Goal: Task Accomplishment & Management: Manage account settings

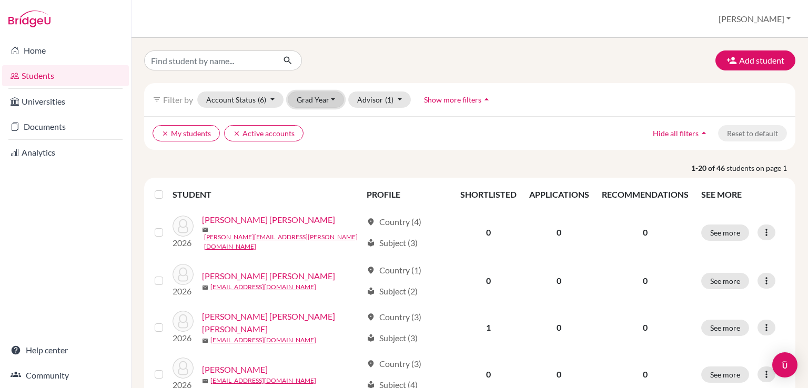
click at [338, 97] on button "Grad Year" at bounding box center [316, 99] width 57 height 16
click at [321, 150] on div "2025" at bounding box center [319, 155] width 37 height 13
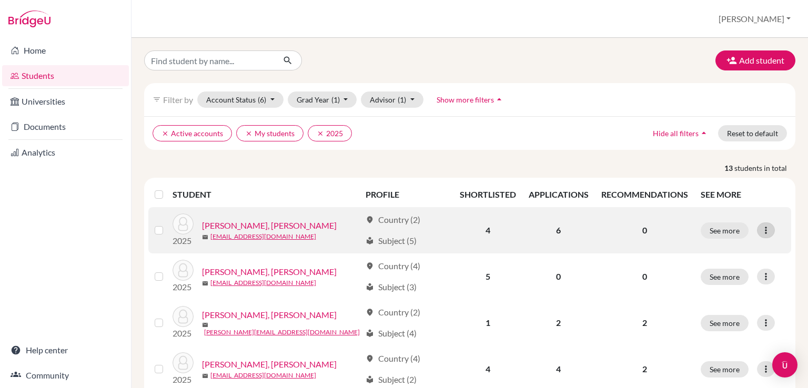
click at [760, 231] on icon at bounding box center [765, 230] width 11 height 11
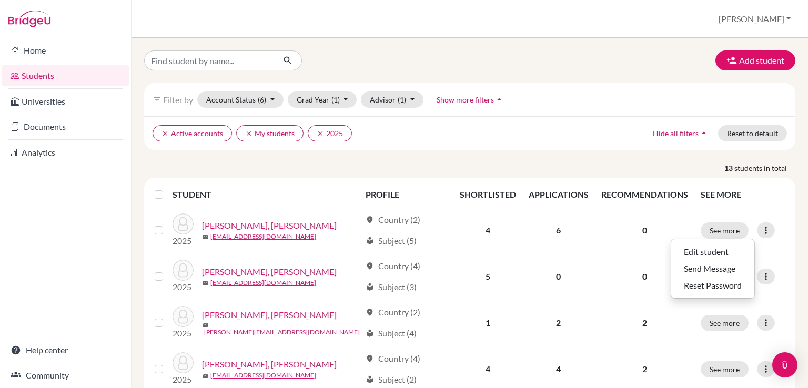
click at [628, 162] on p "13 students in total" at bounding box center [469, 167] width 667 height 11
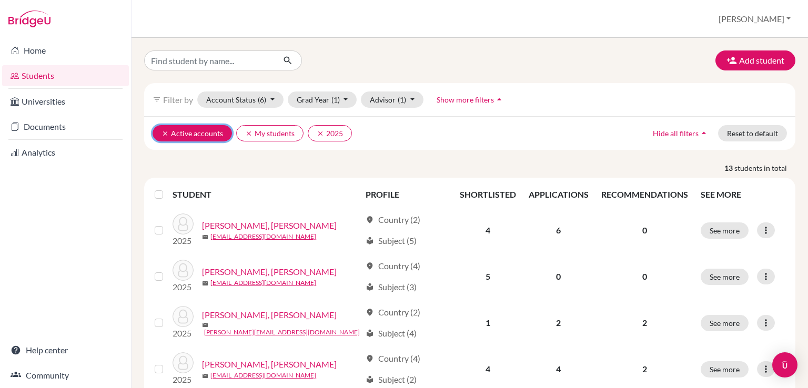
click at [160, 131] on button "clear Active accounts" at bounding box center [191, 133] width 79 height 16
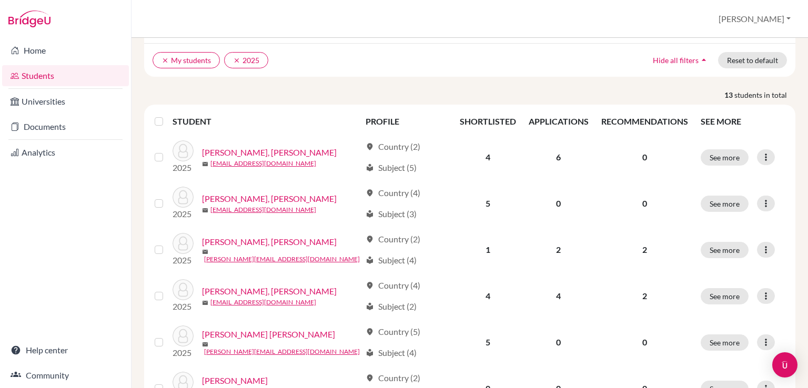
scroll to position [105, 0]
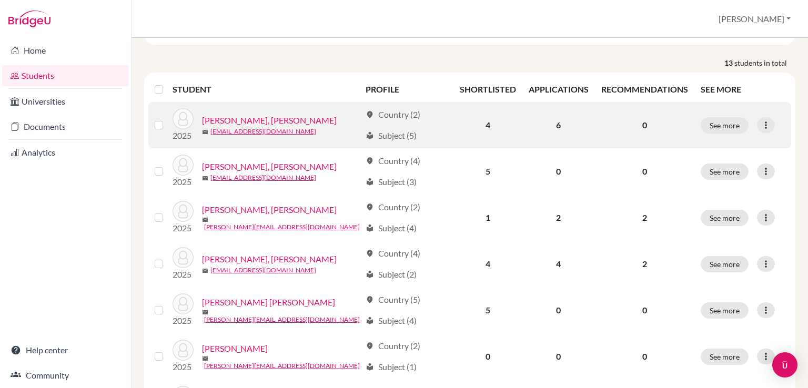
click at [158, 129] on div at bounding box center [161, 125] width 13 height 13
click at [167, 119] on label at bounding box center [167, 119] width 0 height 0
click at [0, 0] on input "checkbox" at bounding box center [0, 0] width 0 height 0
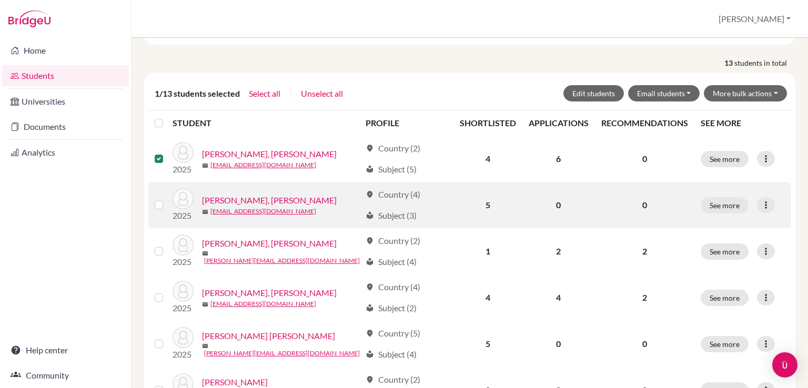
click at [167, 199] on label at bounding box center [167, 199] width 0 height 0
click at [0, 0] on input "checkbox" at bounding box center [0, 0] width 0 height 0
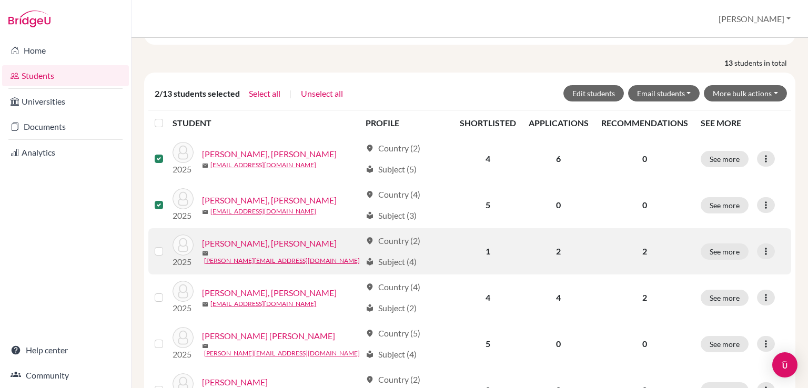
click at [158, 255] on div at bounding box center [161, 251] width 13 height 13
click at [167, 245] on label at bounding box center [167, 245] width 0 height 0
click at [0, 0] on input "checkbox" at bounding box center [0, 0] width 0 height 0
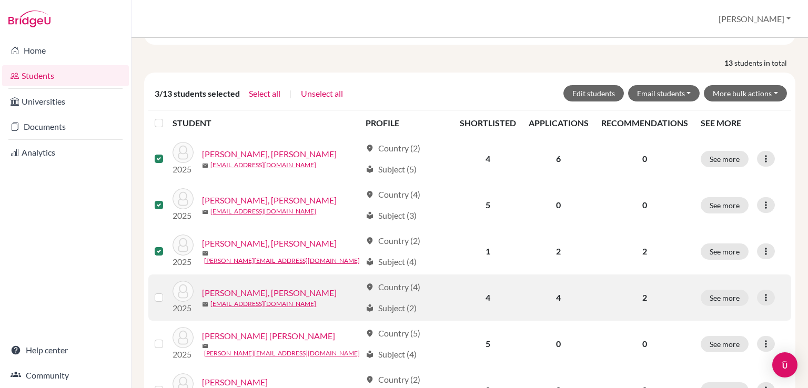
click at [167, 291] on label at bounding box center [167, 291] width 0 height 0
click at [0, 0] on input "checkbox" at bounding box center [0, 0] width 0 height 0
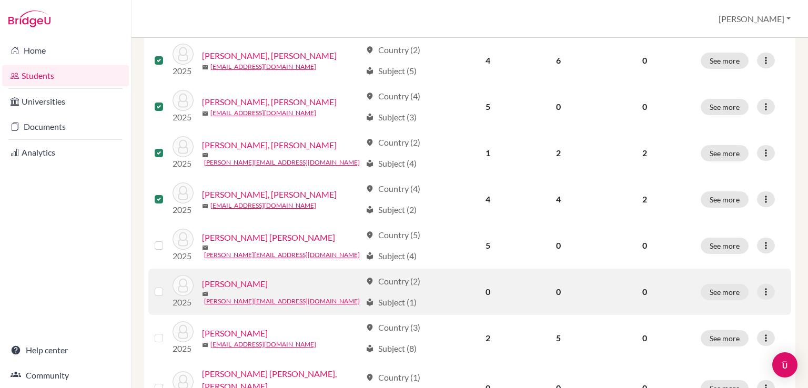
scroll to position [210, 0]
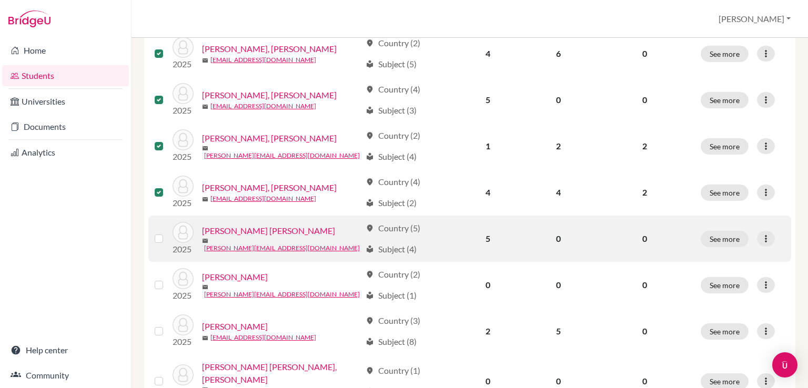
click at [167, 232] on label at bounding box center [167, 232] width 0 height 0
click at [0, 0] on input "checkbox" at bounding box center [0, 0] width 0 height 0
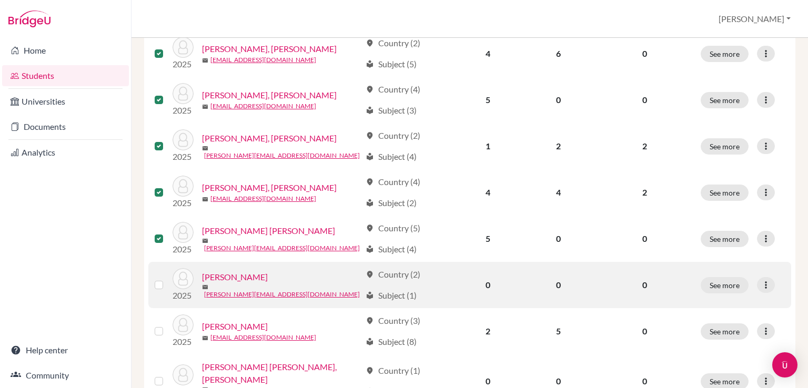
click at [167, 279] on label at bounding box center [167, 279] width 0 height 0
click at [0, 0] on input "checkbox" at bounding box center [0, 0] width 0 height 0
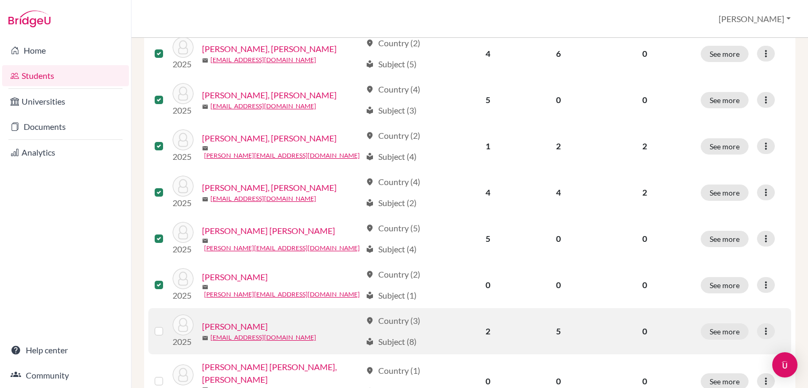
click at [167, 325] on label at bounding box center [167, 325] width 0 height 0
click at [0, 0] on input "checkbox" at bounding box center [0, 0] width 0 height 0
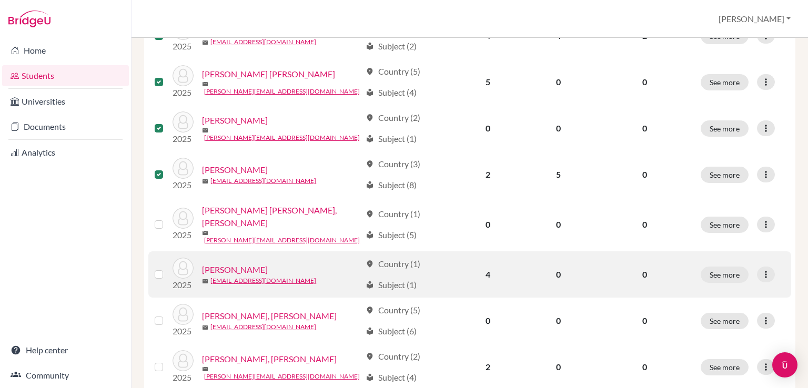
scroll to position [368, 0]
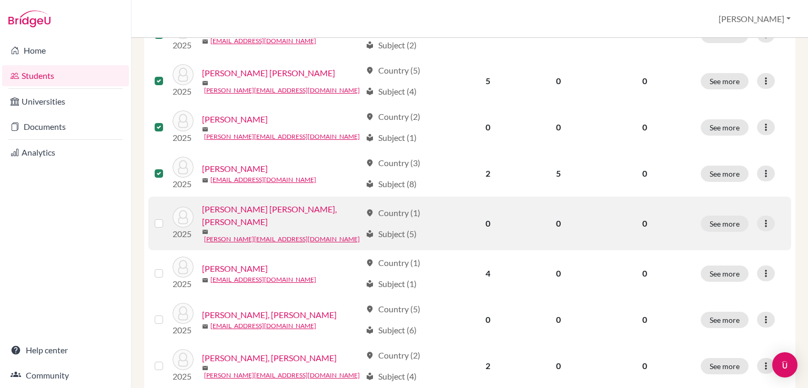
click at [167, 217] on label at bounding box center [167, 217] width 0 height 0
click at [0, 0] on input "checkbox" at bounding box center [0, 0] width 0 height 0
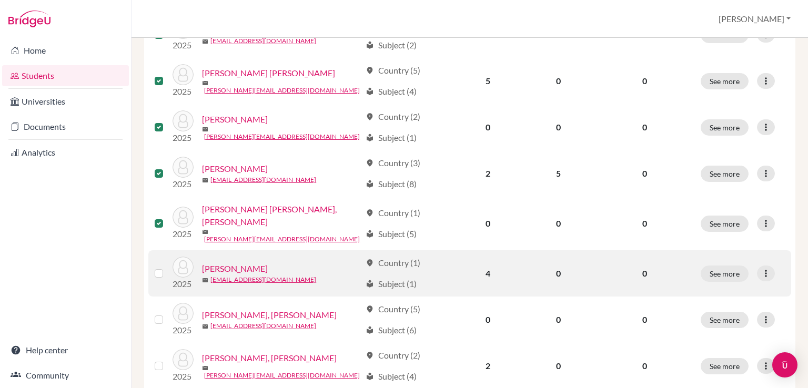
click at [159, 270] on div at bounding box center [161, 273] width 13 height 13
click at [167, 267] on label at bounding box center [167, 267] width 0 height 0
click at [0, 0] on input "checkbox" at bounding box center [0, 0] width 0 height 0
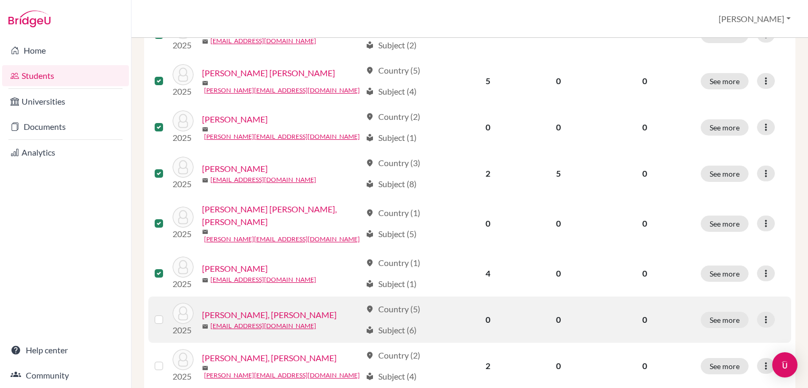
click at [167, 313] on label at bounding box center [167, 313] width 0 height 0
click at [0, 0] on input "checkbox" at bounding box center [0, 0] width 0 height 0
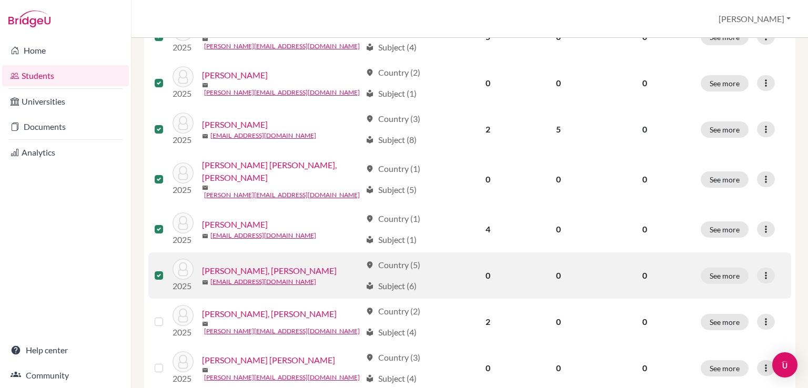
scroll to position [473, 0]
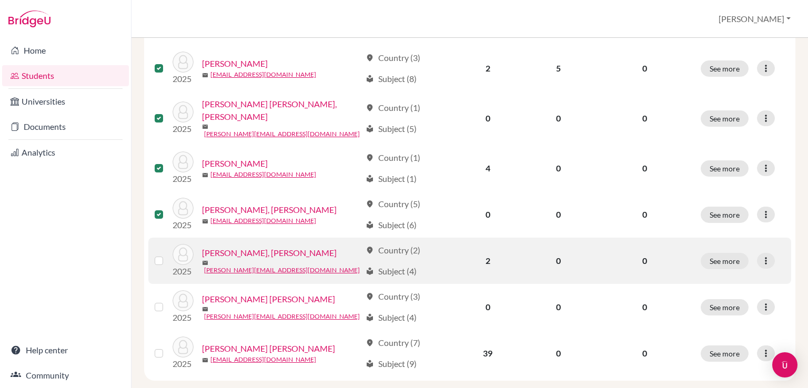
click at [167, 255] on label at bounding box center [167, 255] width 0 height 0
click at [0, 0] on input "checkbox" at bounding box center [0, 0] width 0 height 0
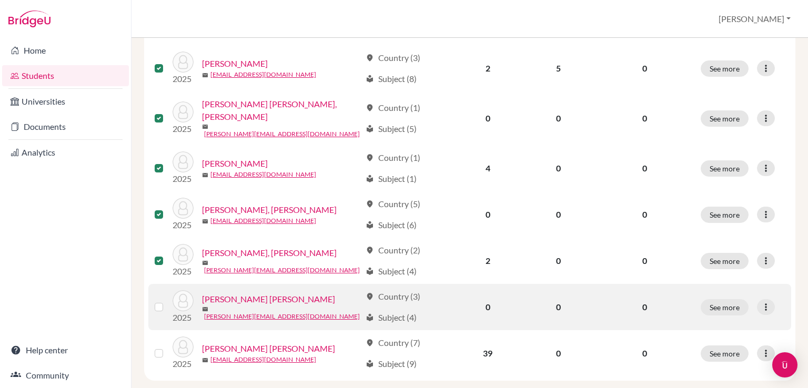
click at [159, 303] on div at bounding box center [161, 307] width 13 height 13
click at [164, 301] on div at bounding box center [161, 307] width 13 height 13
click at [167, 301] on label at bounding box center [167, 301] width 0 height 0
click at [0, 0] on input "checkbox" at bounding box center [0, 0] width 0 height 0
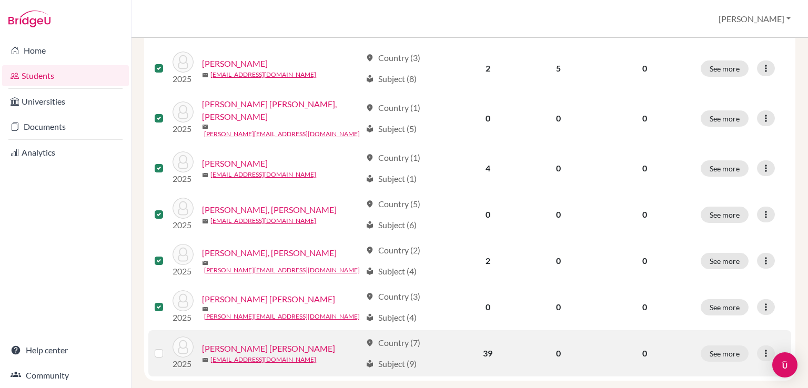
click at [167, 347] on label at bounding box center [167, 347] width 0 height 0
click at [0, 0] on input "checkbox" at bounding box center [0, 0] width 0 height 0
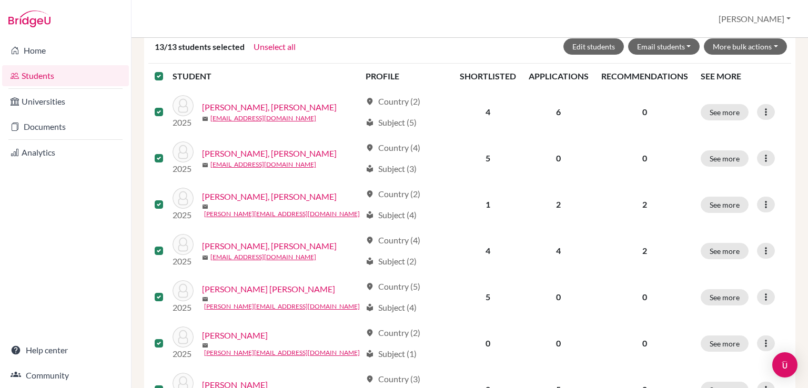
scroll to position [63, 0]
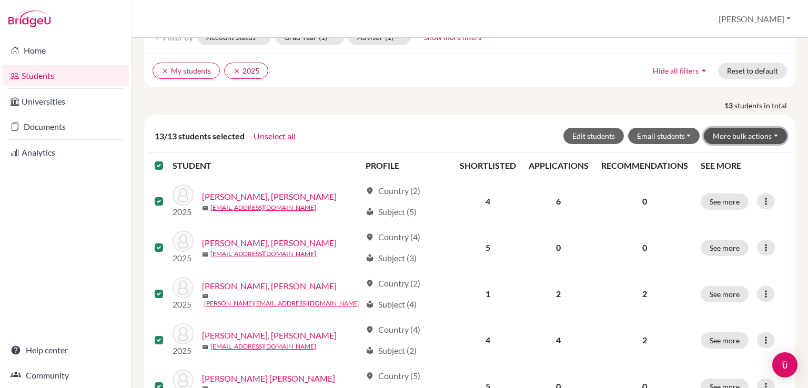
click at [727, 135] on button "More bulk actions" at bounding box center [745, 136] width 83 height 16
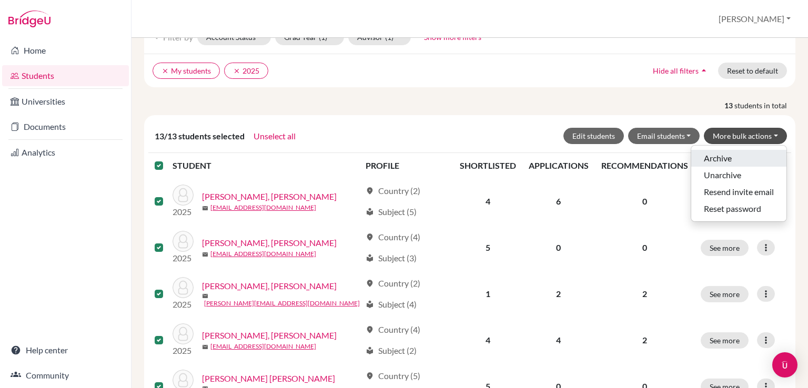
click at [724, 155] on button "Archive" at bounding box center [738, 158] width 95 height 17
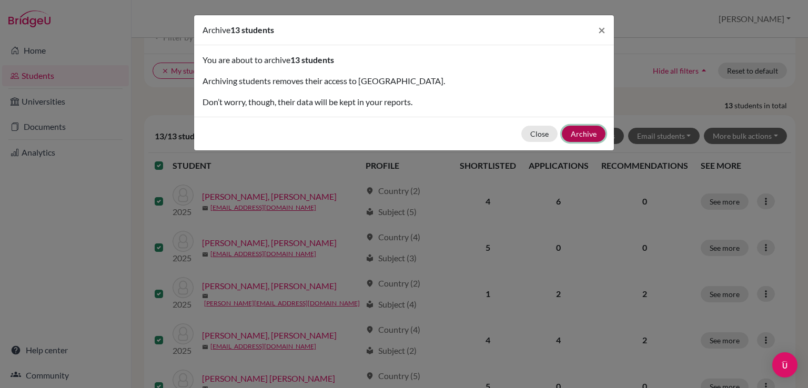
click at [585, 131] on button "Archive" at bounding box center [584, 134] width 44 height 16
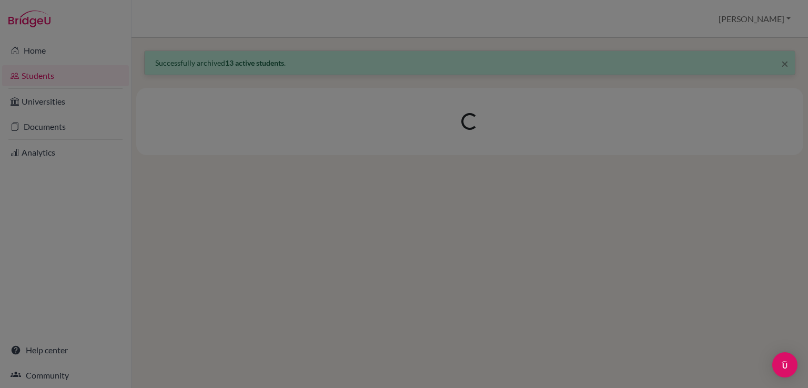
scroll to position [0, 0]
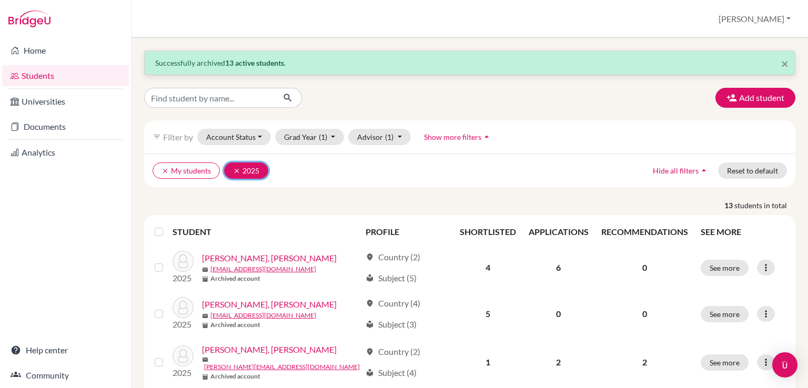
click at [233, 167] on icon "clear" at bounding box center [236, 170] width 7 height 7
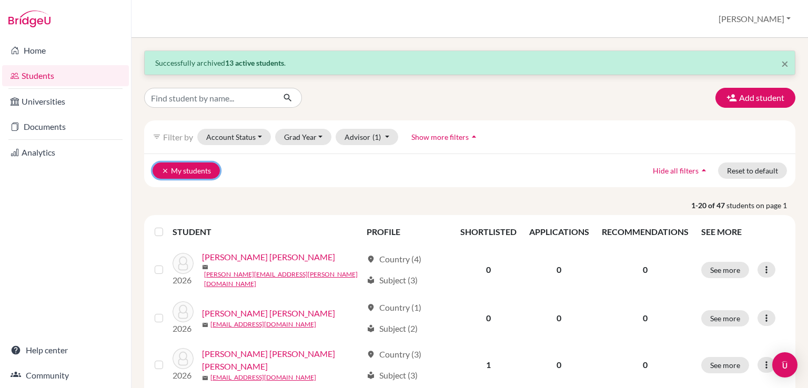
click at [166, 169] on icon "clear" at bounding box center [164, 170] width 7 height 7
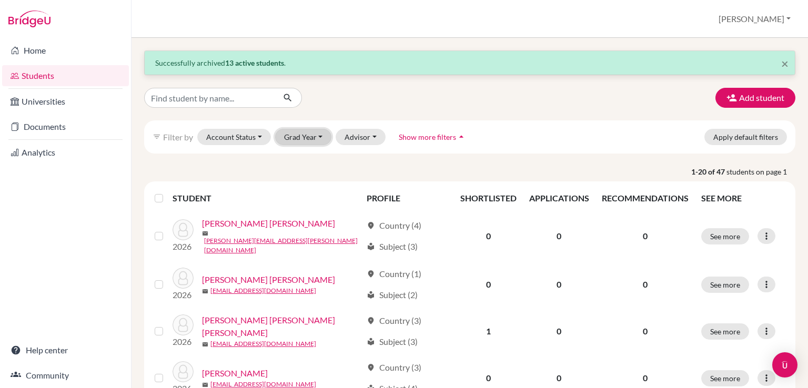
click at [303, 135] on button "Grad Year" at bounding box center [303, 137] width 57 height 16
click at [306, 162] on span "2027" at bounding box center [297, 159] width 19 height 13
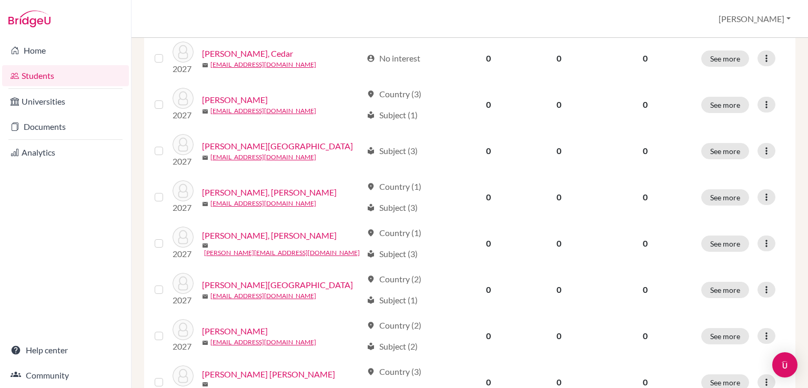
scroll to position [368, 0]
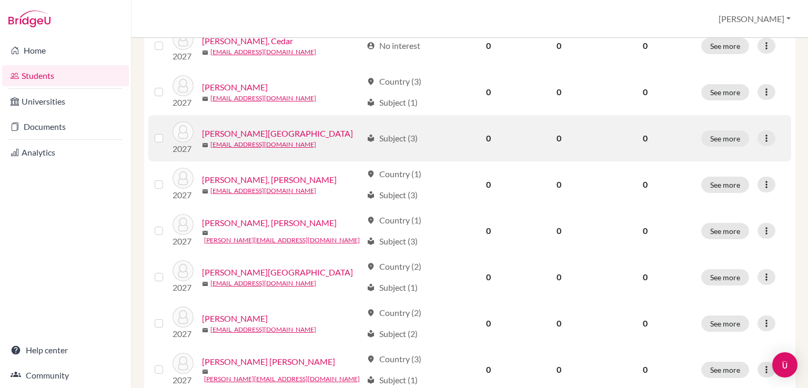
click at [167, 132] on label at bounding box center [167, 132] width 0 height 0
click at [0, 0] on input "checkbox" at bounding box center [0, 0] width 0 height 0
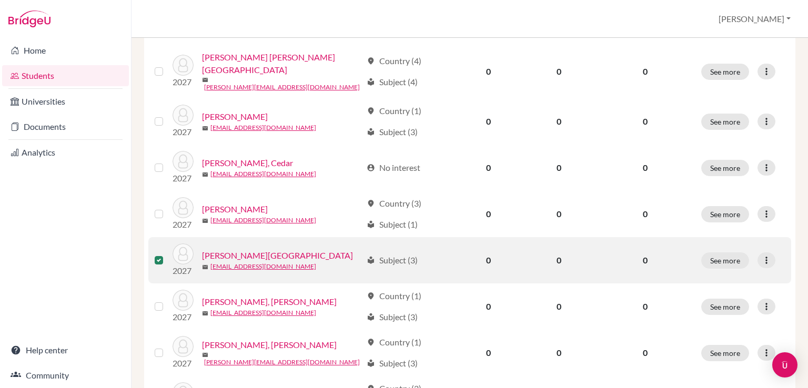
scroll to position [138, 0]
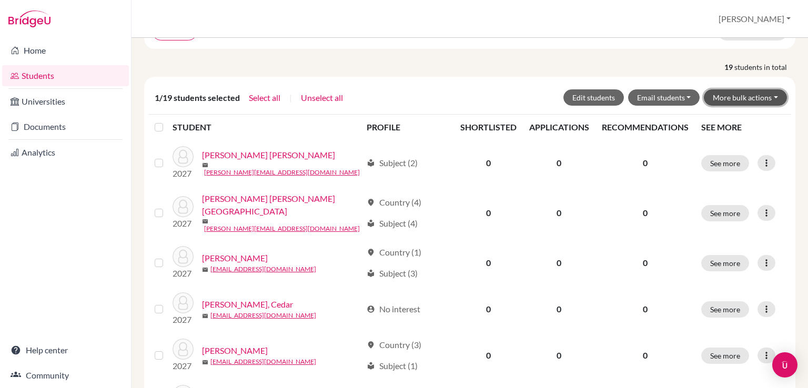
click at [746, 94] on button "More bulk actions" at bounding box center [745, 97] width 83 height 16
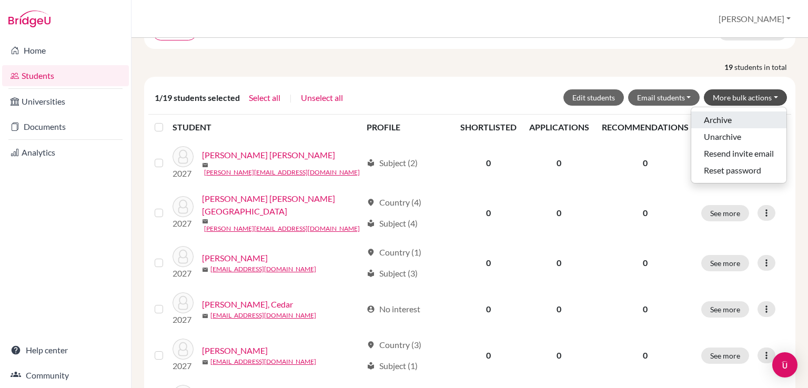
click at [736, 111] on button "Archive" at bounding box center [738, 119] width 95 height 17
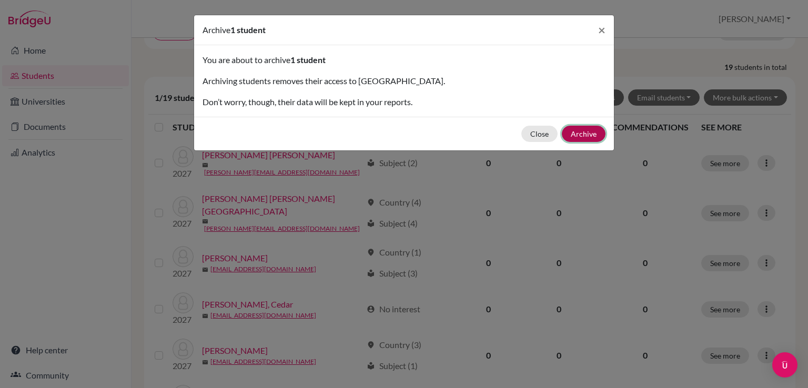
click at [579, 136] on button "Archive" at bounding box center [584, 134] width 44 height 16
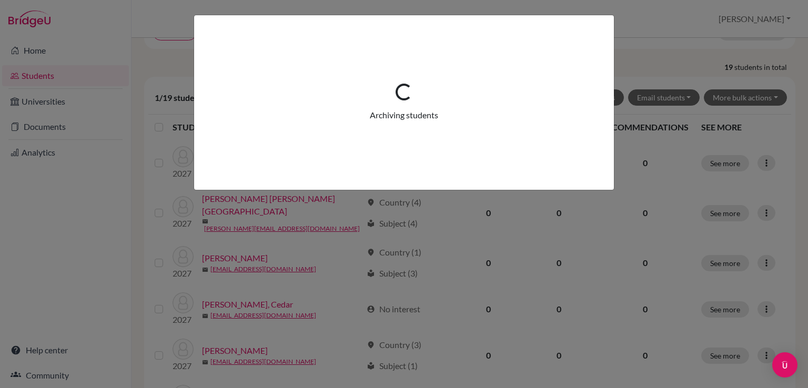
scroll to position [0, 0]
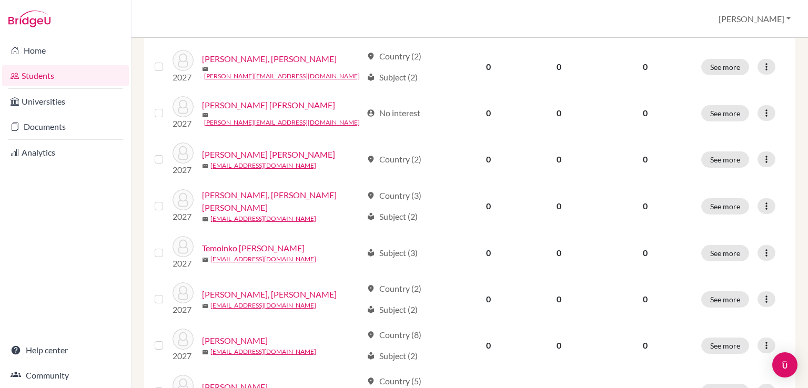
scroll to position [736, 0]
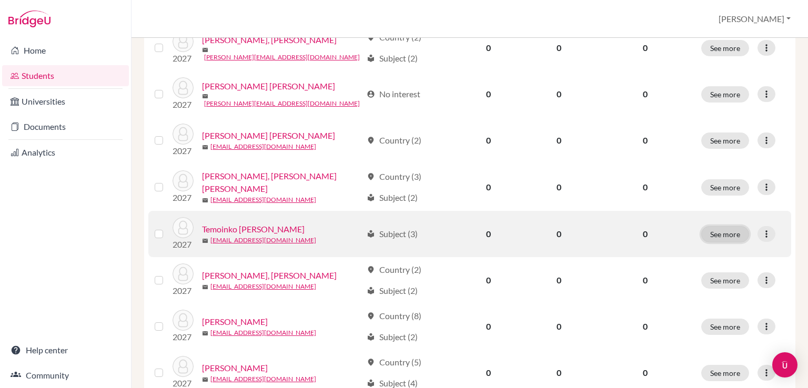
click at [712, 228] on button "See more" at bounding box center [725, 234] width 48 height 16
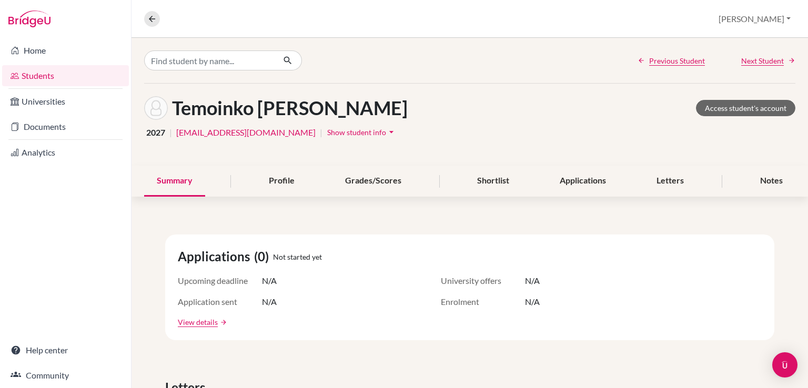
click at [327, 135] on span "Show student info" at bounding box center [356, 132] width 59 height 9
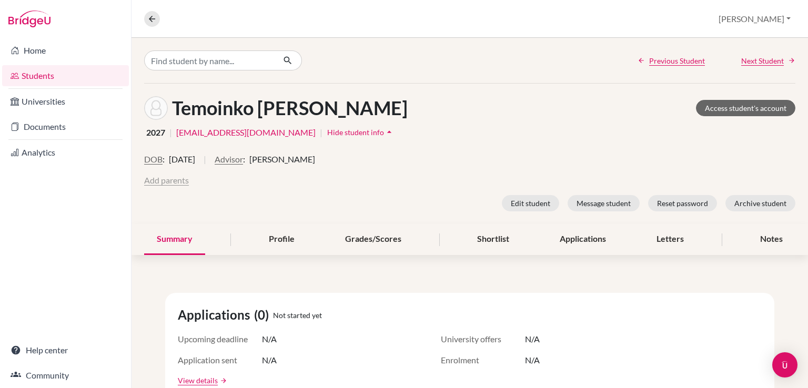
click at [180, 181] on button "Add parents" at bounding box center [166, 180] width 45 height 13
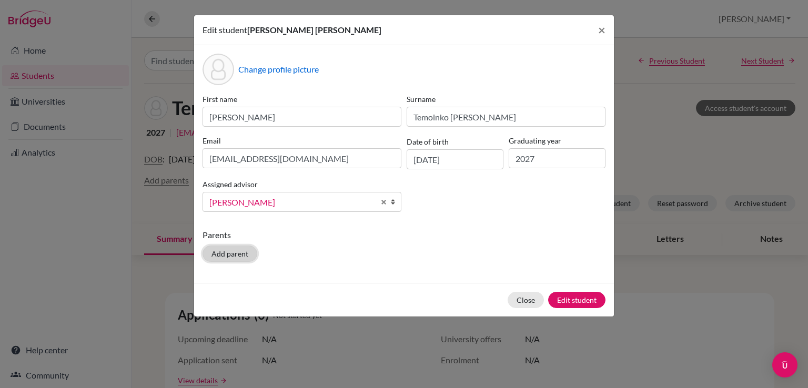
click at [240, 258] on button "Add parent" at bounding box center [229, 254] width 55 height 16
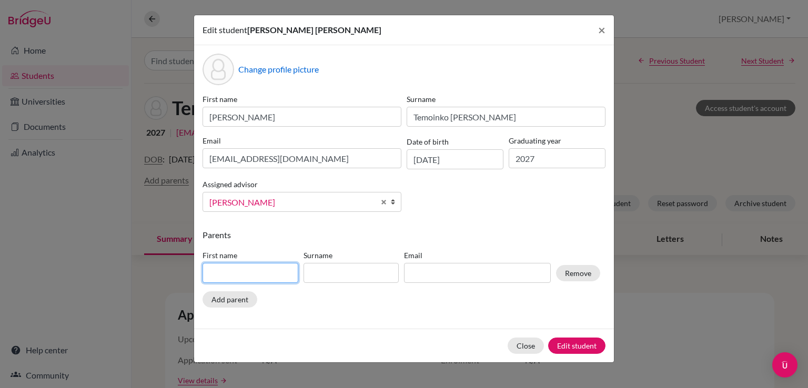
click at [237, 273] on input at bounding box center [250, 273] width 96 height 20
type input "[PERSON_NAME]"
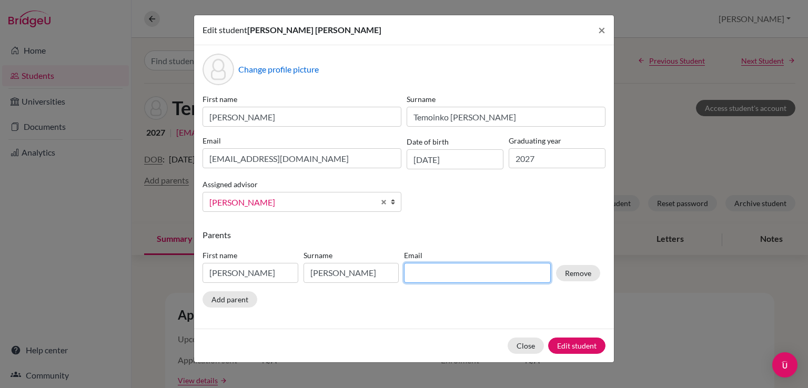
click at [426, 273] on input at bounding box center [477, 273] width 147 height 20
paste input "[EMAIL_ADDRESS][DOMAIN_NAME]"
type input "[EMAIL_ADDRESS][DOMAIN_NAME]"
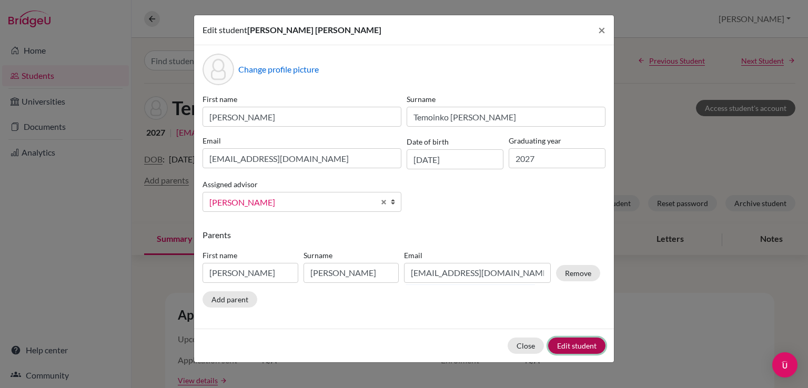
click at [564, 345] on button "Edit student" at bounding box center [576, 346] width 57 height 16
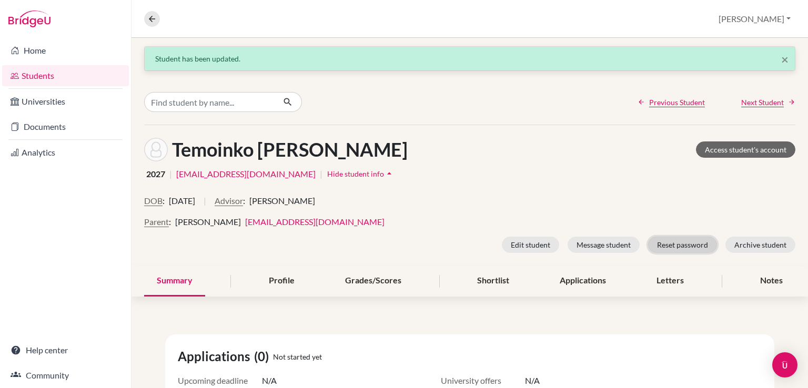
click at [679, 248] on button "Reset password" at bounding box center [682, 245] width 69 height 16
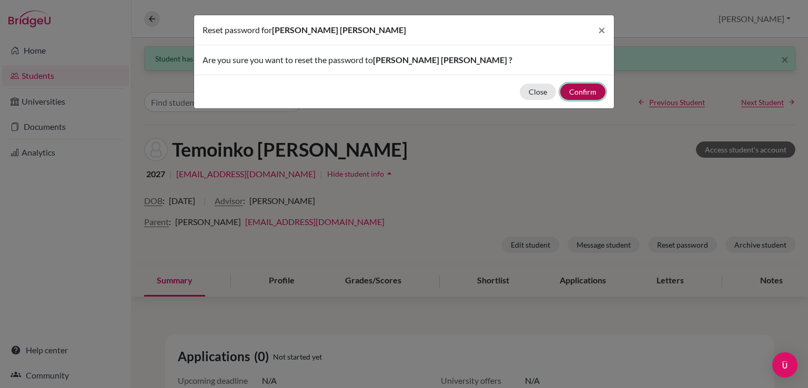
click at [585, 89] on button "Confirm" at bounding box center [582, 92] width 45 height 16
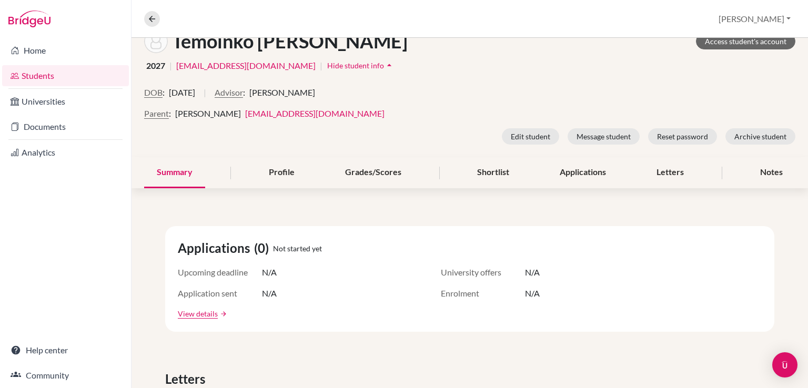
scroll to position [105, 0]
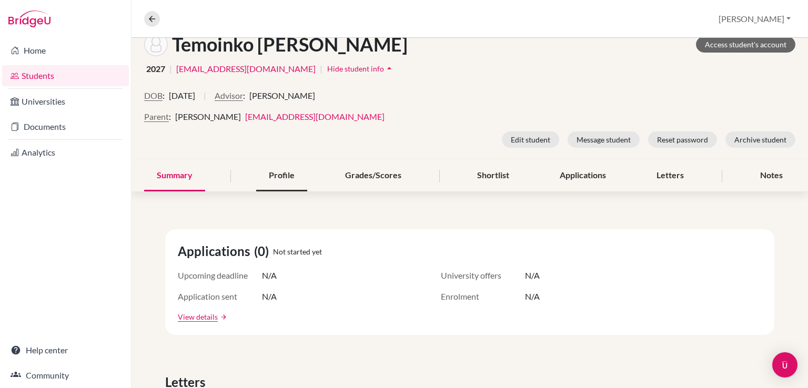
click at [281, 186] on div "Profile" at bounding box center [281, 175] width 51 height 31
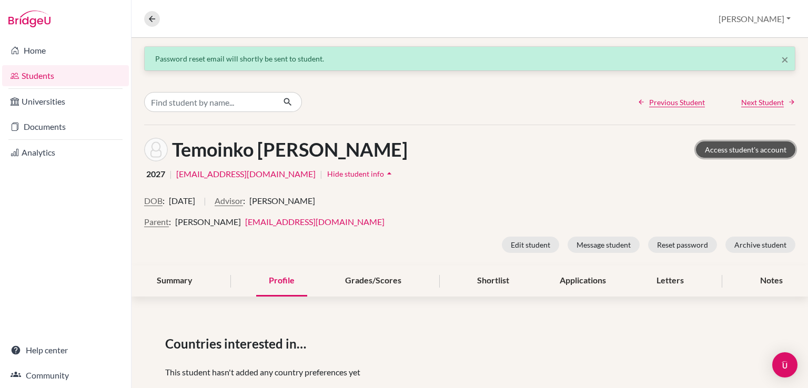
click at [703, 150] on link "Access student's account" at bounding box center [745, 149] width 99 height 16
